Goal: Information Seeking & Learning: Learn about a topic

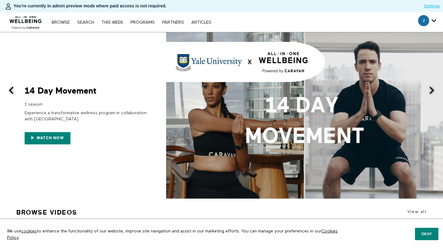
click at [78, 25] on nav "Browse Search THIS WEEK PROGRAMS PARTNERS ARTICLES Subscribe Account settings M…" at bounding box center [132, 22] width 166 height 6
click at [96, 22] on link "Search" at bounding box center [85, 22] width 23 height 4
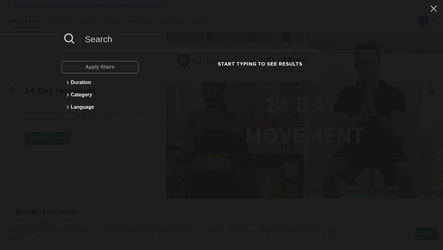
click at [122, 46] on input at bounding box center [230, 39] width 301 height 17
paste input "Overcoming Imposter Syndrome"
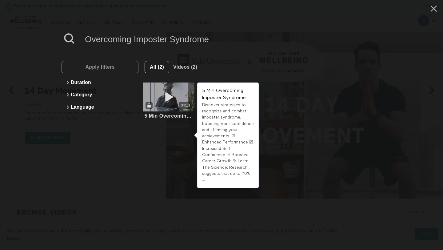
click at [166, 99] on icon at bounding box center [169, 97] width 18 height 11
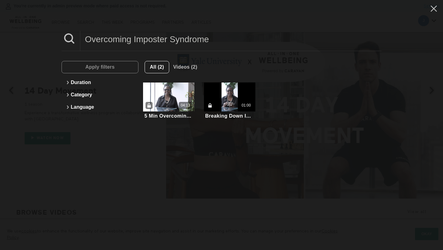
click at [142, 41] on input "Overcoming Imposter Syndrome" at bounding box center [230, 39] width 301 height 17
paste input "Meditation For Empowerment"
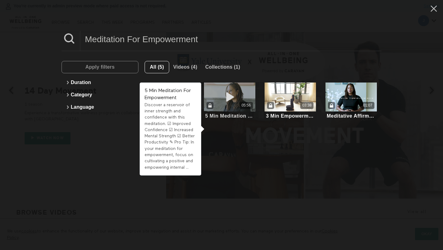
click at [227, 105] on div "05:56" at bounding box center [229, 105] width 51 height 7
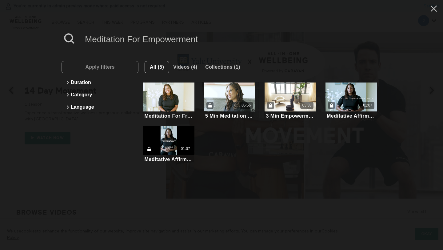
click at [113, 41] on input "Meditation For Empowerment" at bounding box center [230, 39] width 301 height 17
paste input "Power Posing"
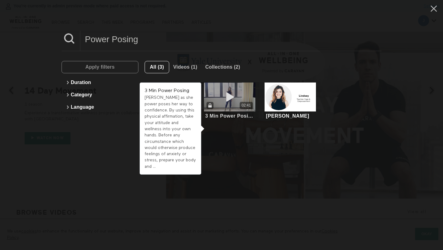
click at [228, 97] on icon at bounding box center [229, 97] width 18 height 11
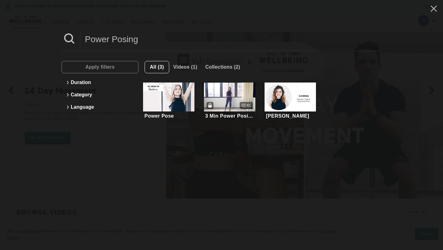
click at [127, 44] on input "Power Posing" at bounding box center [230, 39] width 301 height 17
paste input "Managing Uncertainty At Work"
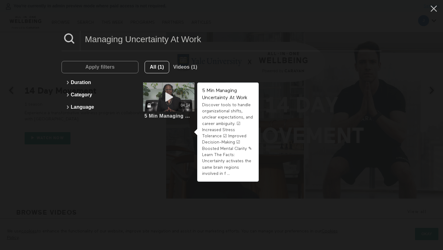
click at [171, 103] on div "04:14" at bounding box center [168, 105] width 51 height 7
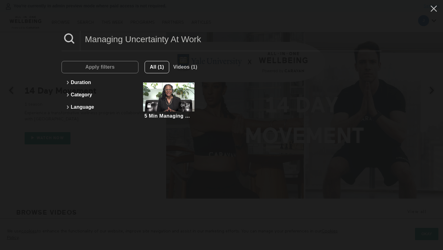
click at [118, 39] on input "Managing Uncertainty At Work" at bounding box center [230, 39] width 301 height 17
paste input "Building Confidence For Networking & Work Events"
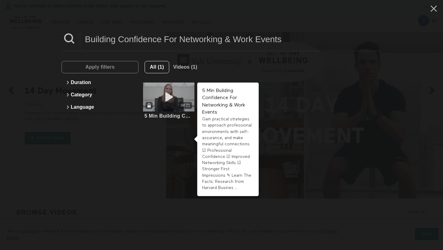
type input "Building Confidence For Networking & Work Events"
click at [157, 96] on div "04:21" at bounding box center [168, 96] width 51 height 29
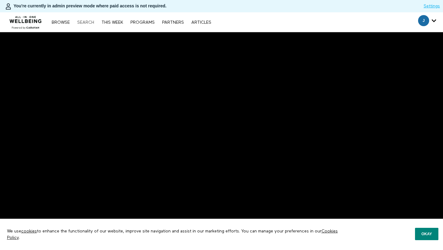
click at [87, 22] on link "Search" at bounding box center [85, 22] width 23 height 4
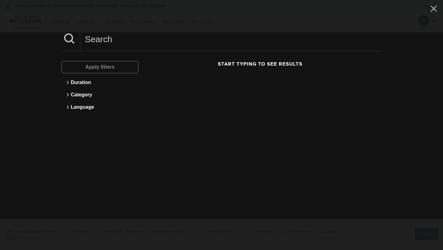
click at [102, 37] on input at bounding box center [230, 39] width 301 height 17
paste input "Supporting Neurodiversity In The Workplace"
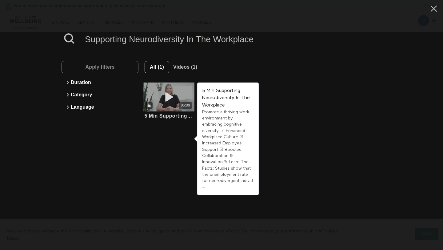
click at [176, 97] on icon at bounding box center [169, 97] width 18 height 11
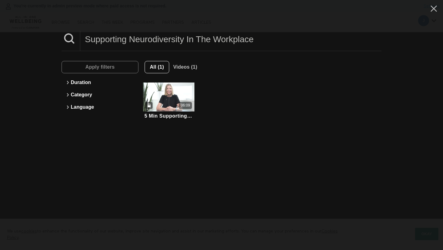
click at [132, 38] on input "Supporting Neurodiversity In The Workplace" at bounding box center [230, 39] width 301 height 17
paste input "Feedback At Wor"
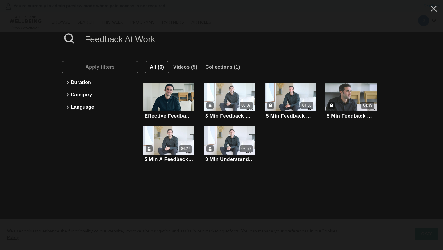
type input "Feedback At Work"
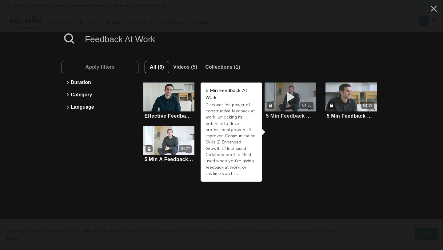
click at [294, 100] on icon at bounding box center [290, 97] width 18 height 11
